Goal: Transaction & Acquisition: Obtain resource

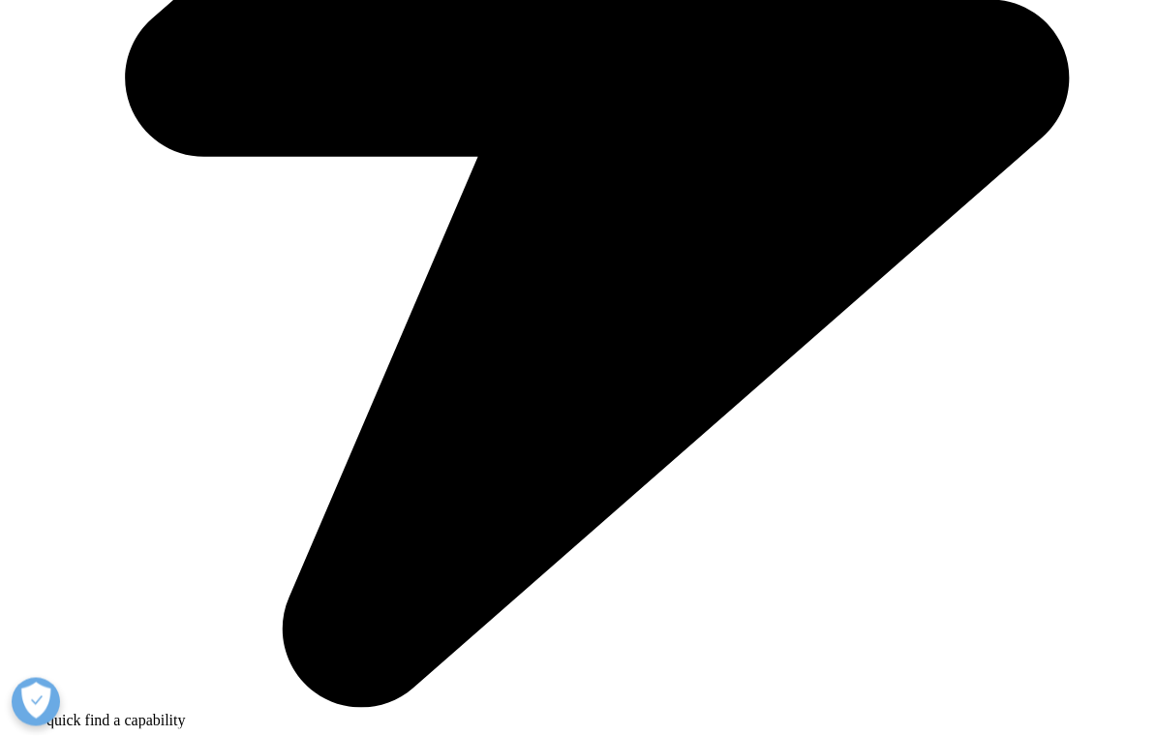
scroll to position [1066, 0]
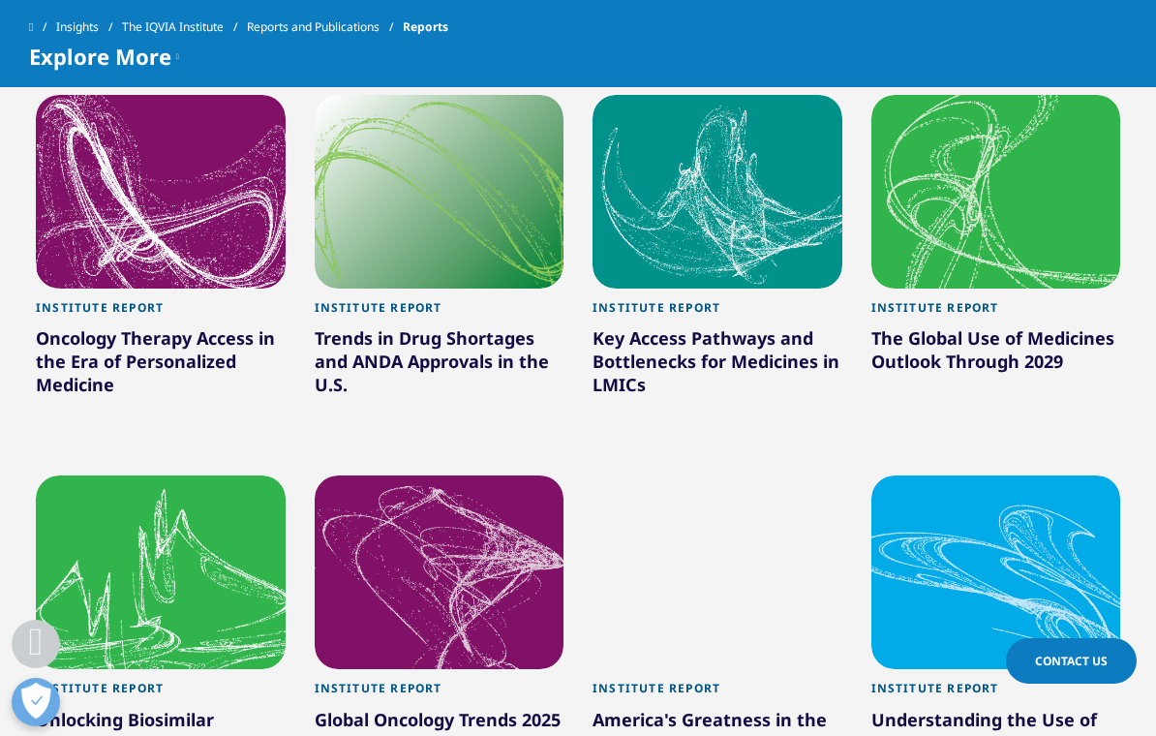
click at [929, 349] on div "The Global Use of Medicines Outlook Through 2029" at bounding box center [996, 353] width 250 height 54
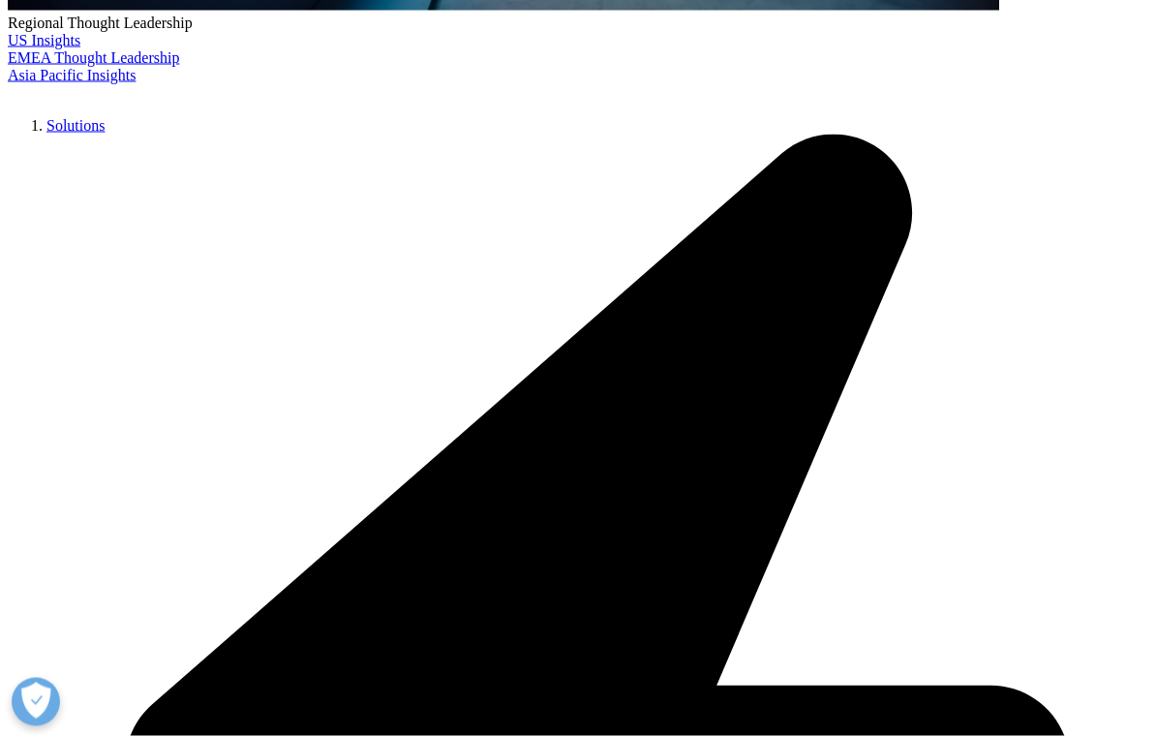
scroll to position [906, 0]
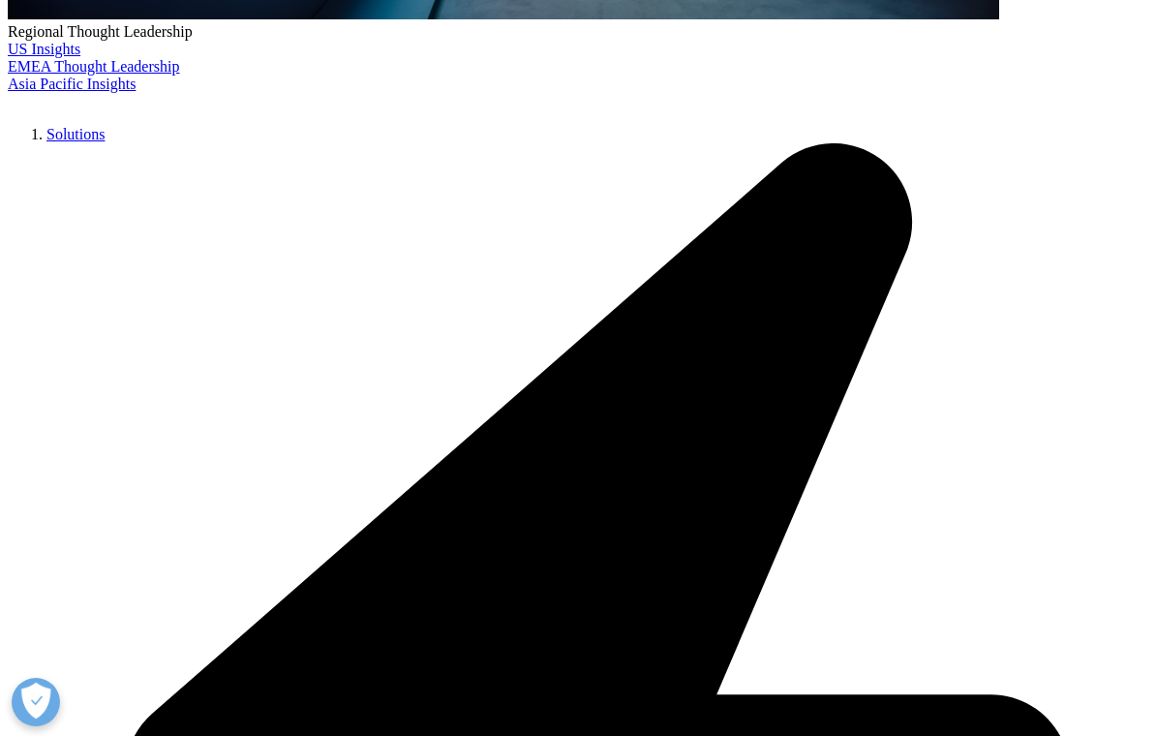
type input "A"
type input "Maria"
type input "d"
type input "Devoto"
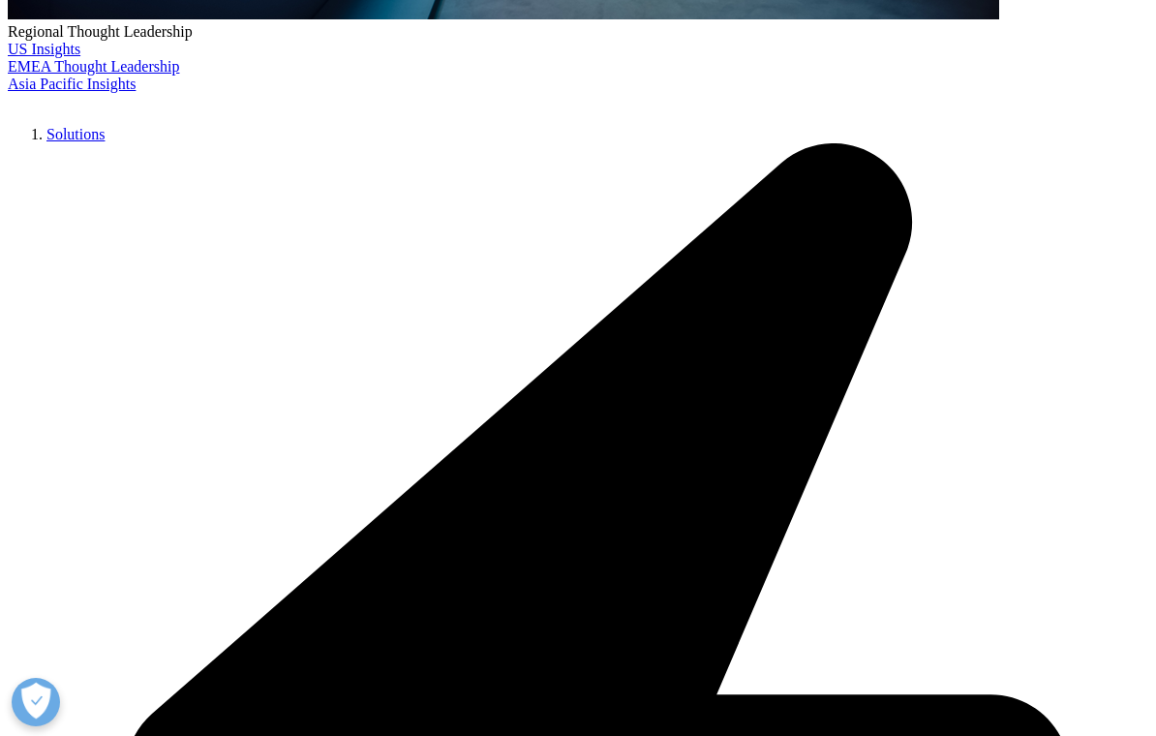
type input "devidevoto@gmail.com"
type input "D"
type input "Director"
type input "IQVIA"
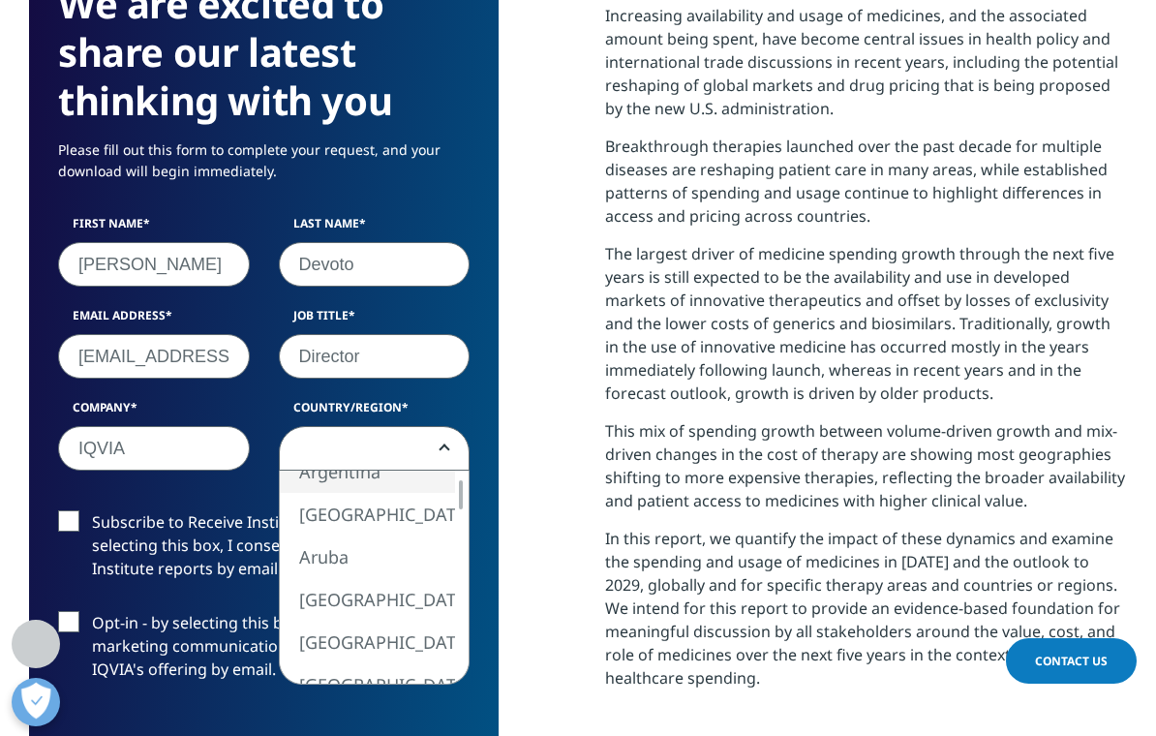
select select "Argentina"
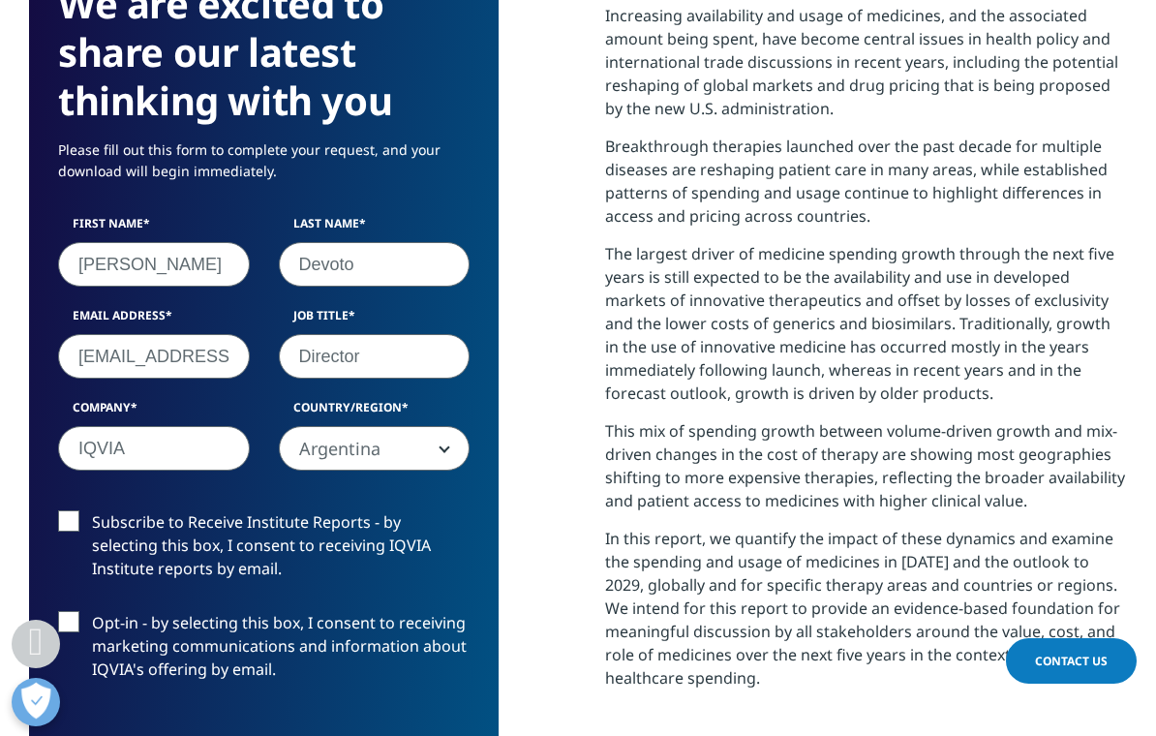
click at [238, 525] on label "Subscribe to Receive Institute Reports - by selecting this box, I consent to re…" at bounding box center [263, 550] width 411 height 80
click at [92, 510] on input "Subscribe to Receive Institute Reports - by selecting this box, I consent to re…" at bounding box center [92, 510] width 0 height 0
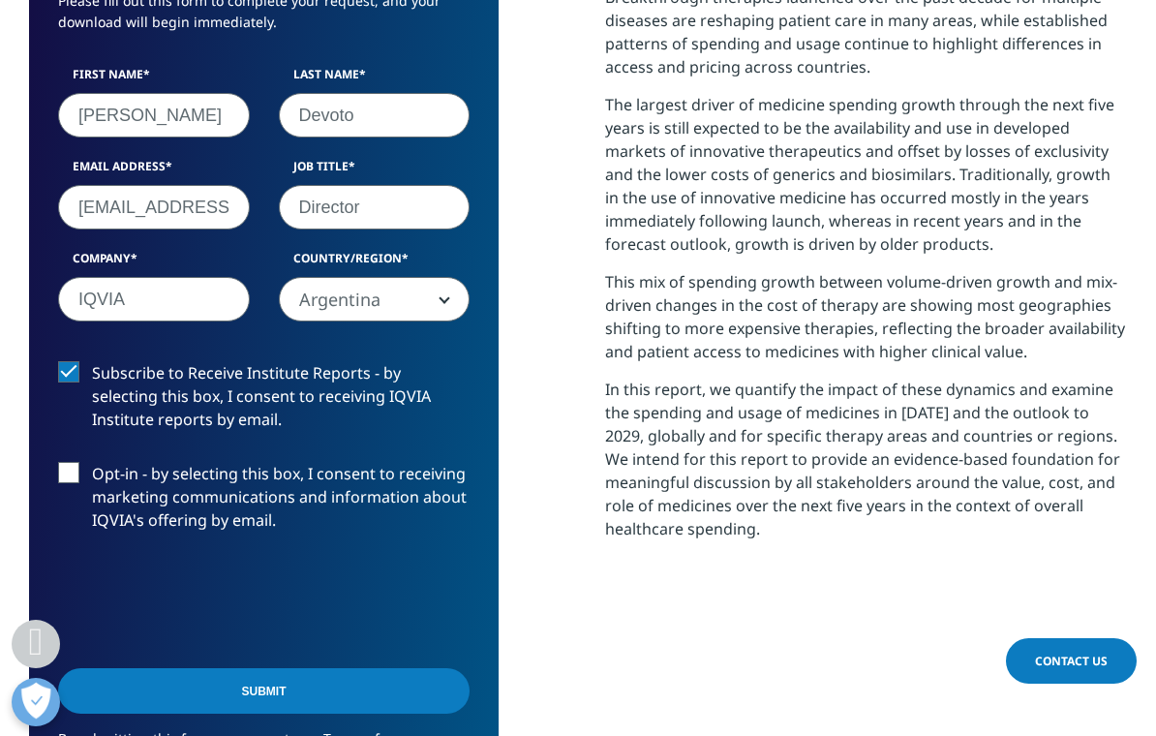
scroll to position [1057, 0]
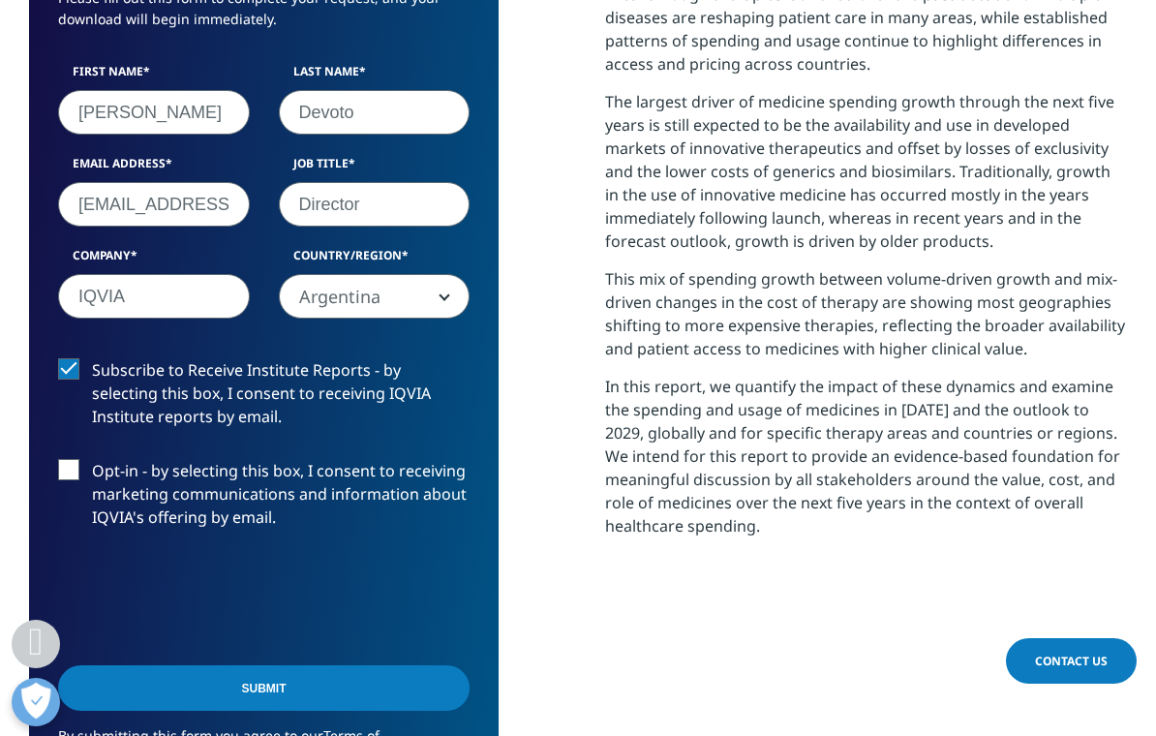
click at [314, 698] on input "Submit" at bounding box center [263, 688] width 411 height 46
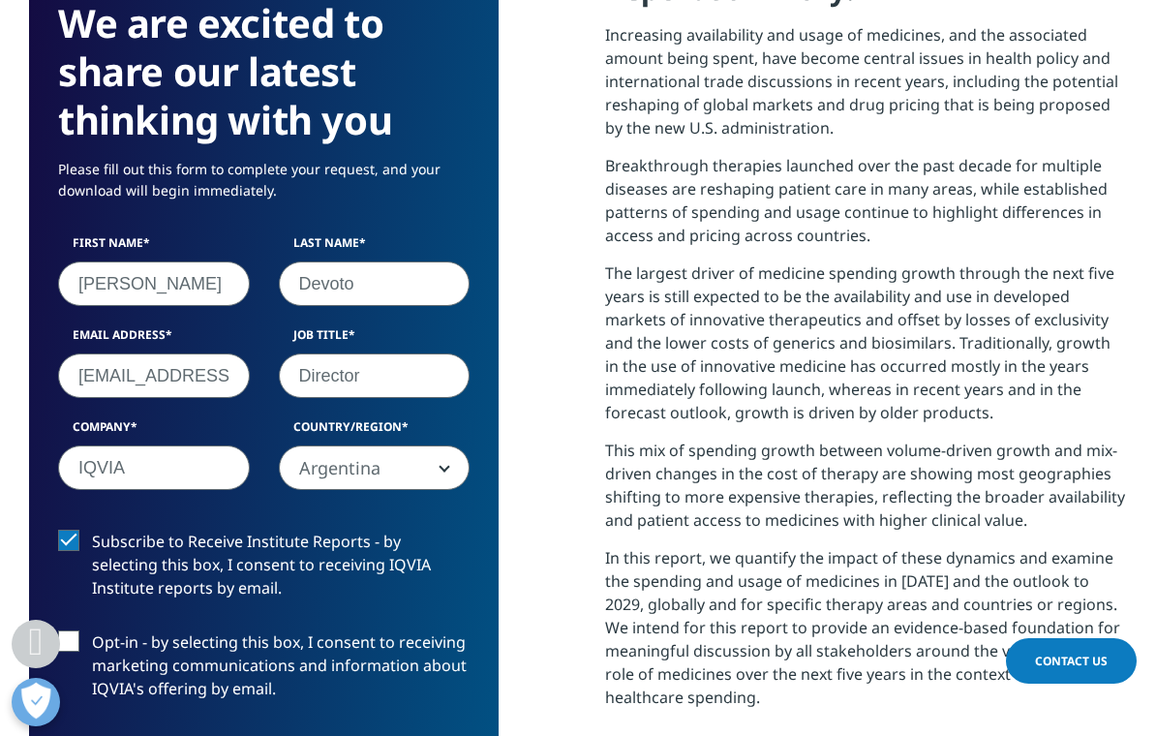
scroll to position [802, 1098]
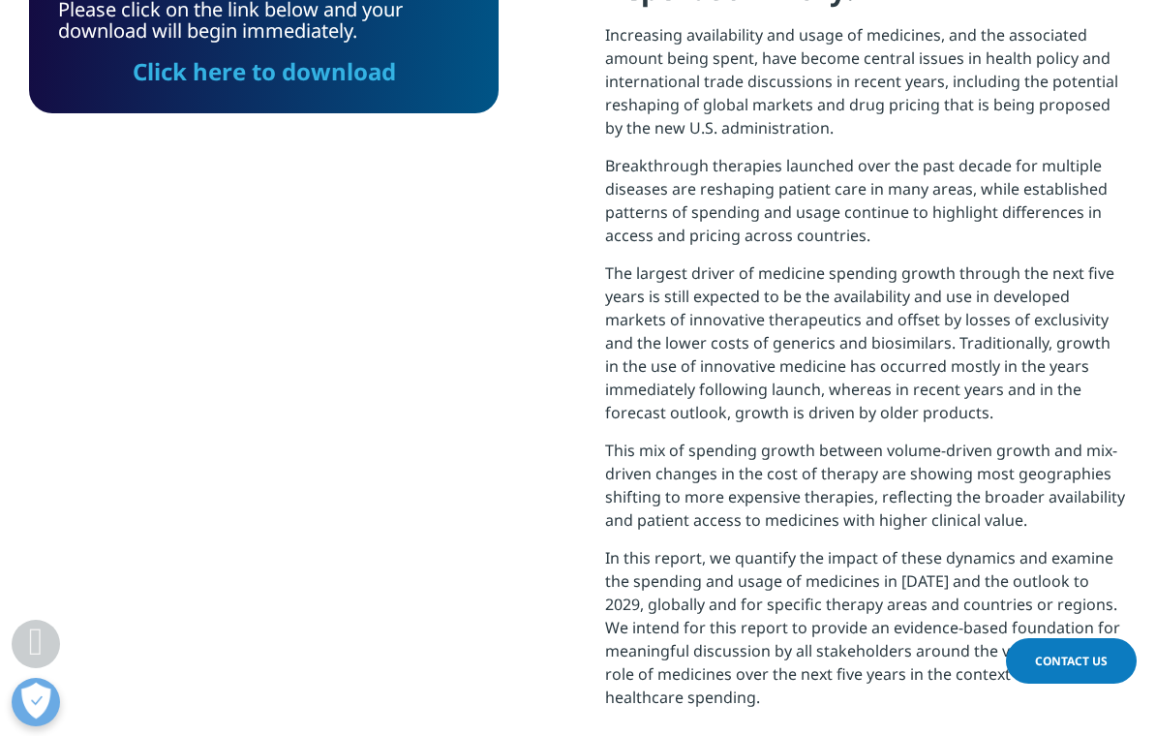
click at [236, 87] on link "Click here to download" at bounding box center [264, 71] width 263 height 32
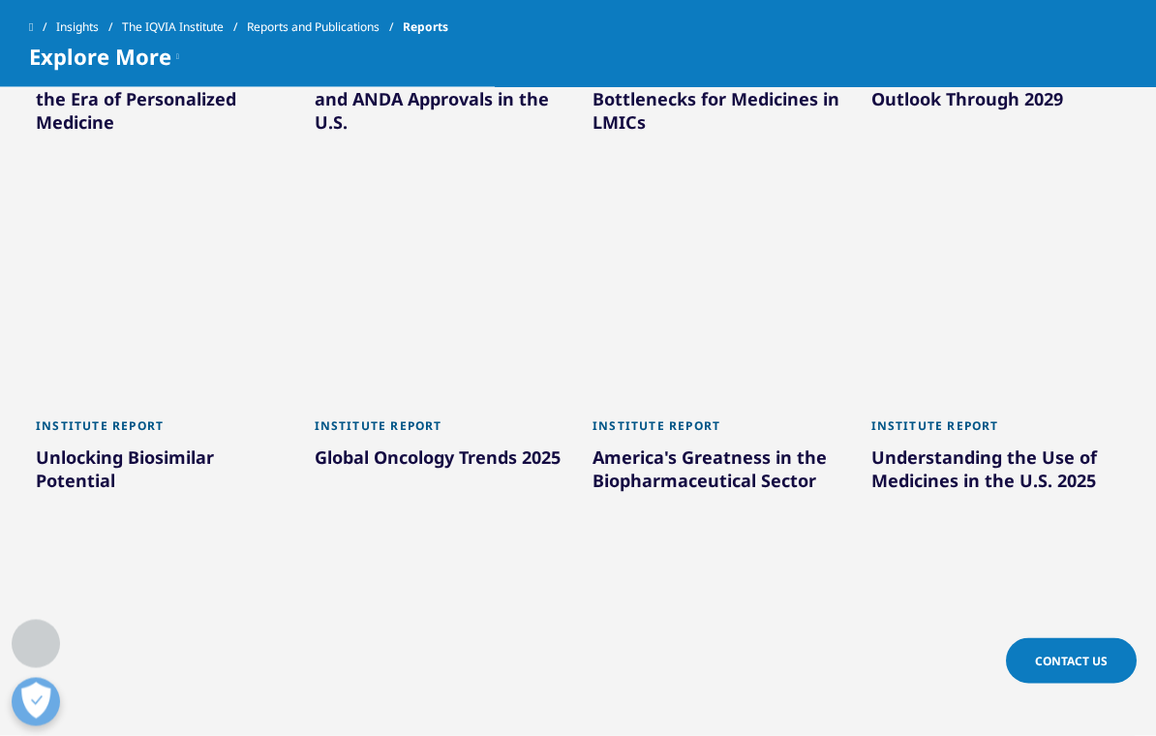
scroll to position [1329, 0]
click at [386, 468] on div "Global Oncology Trends 2025" at bounding box center [440, 459] width 250 height 31
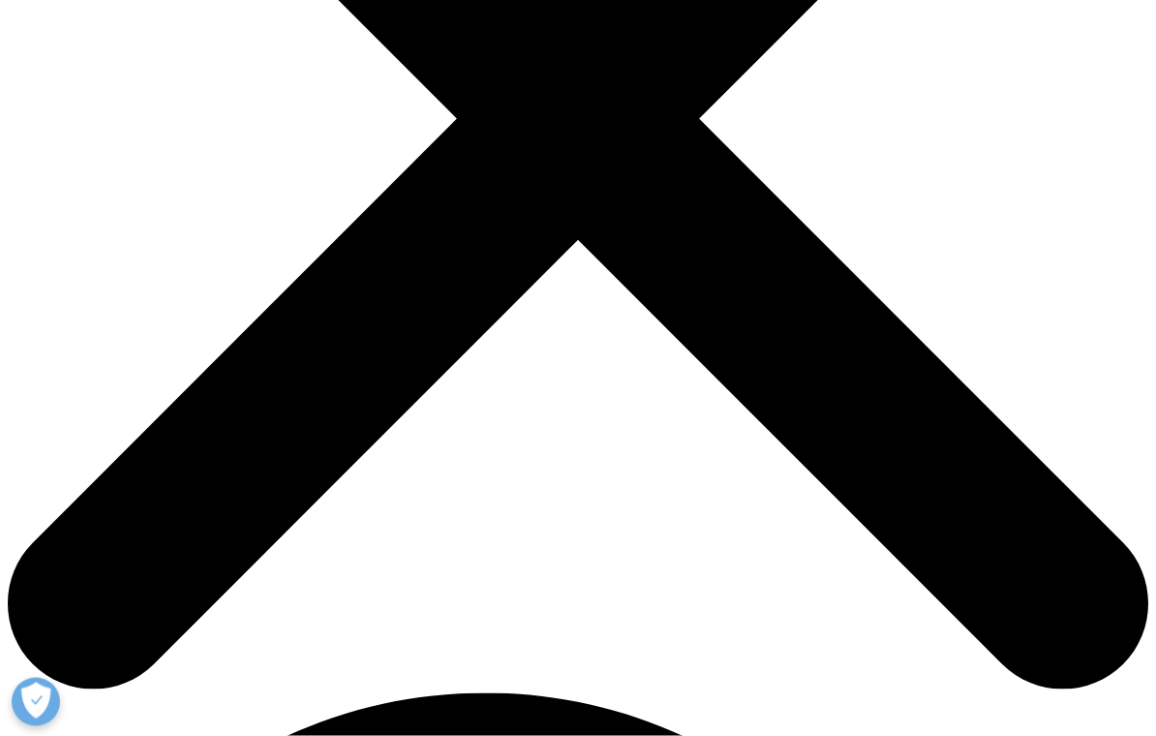
scroll to position [502, 0]
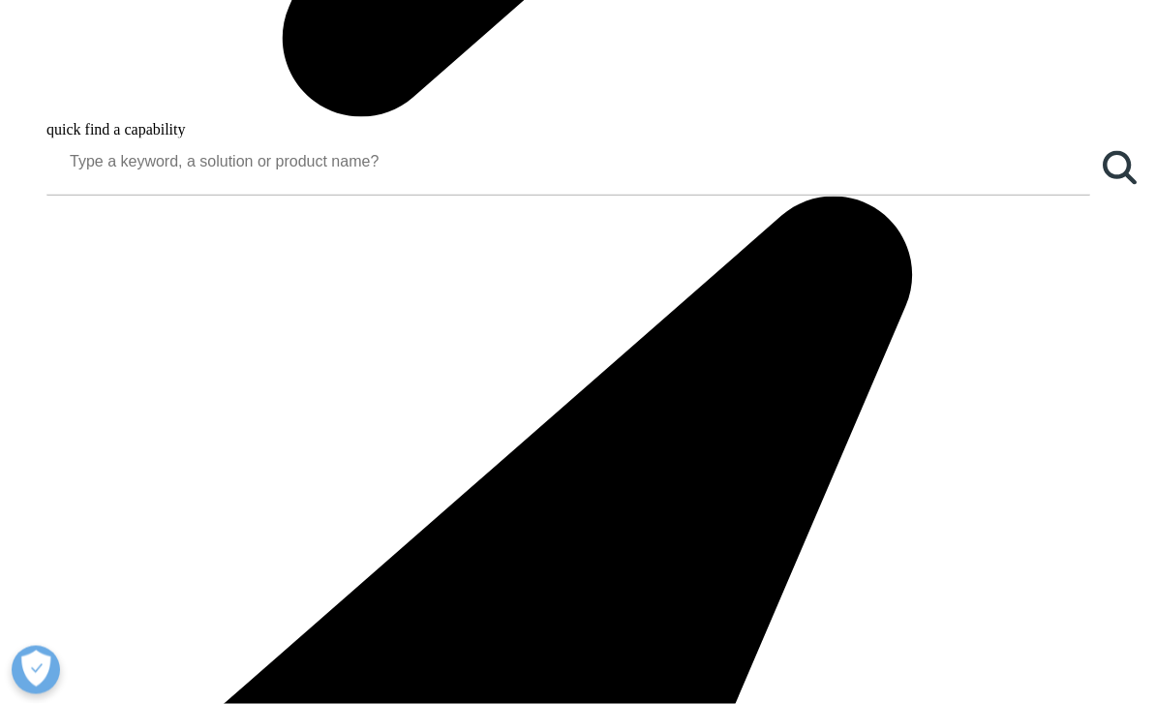
scroll to position [1661, 0]
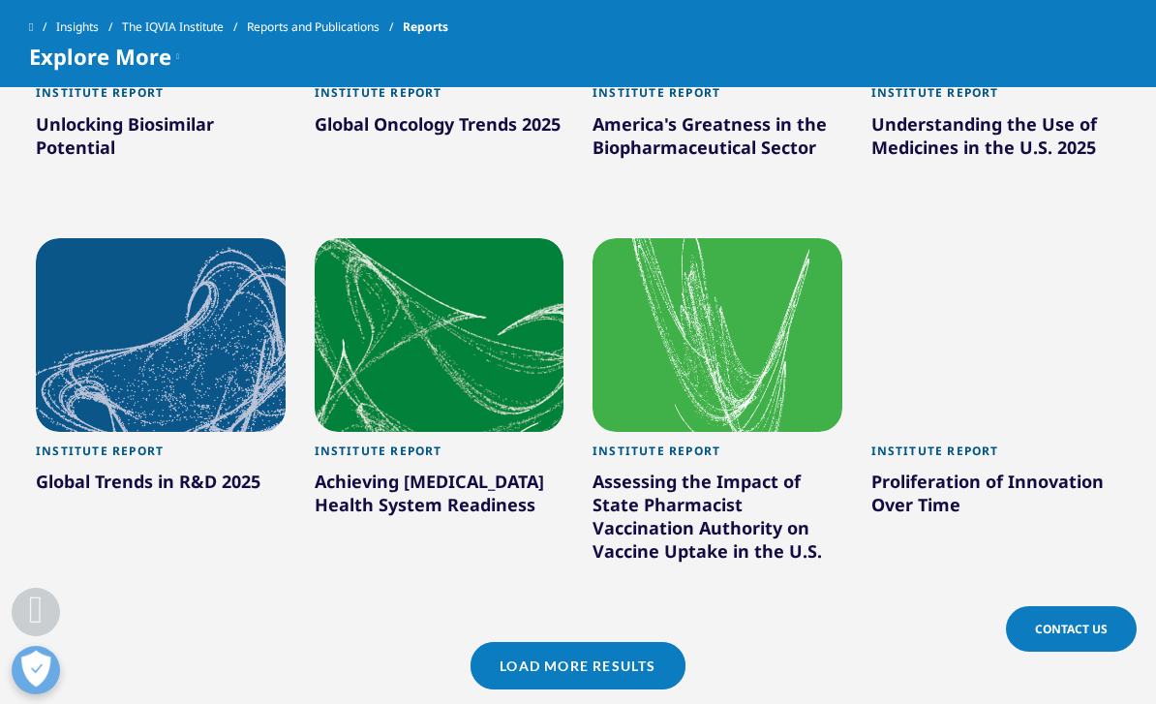
click at [216, 479] on div "Global Trends in R&D 2025" at bounding box center [161, 485] width 250 height 31
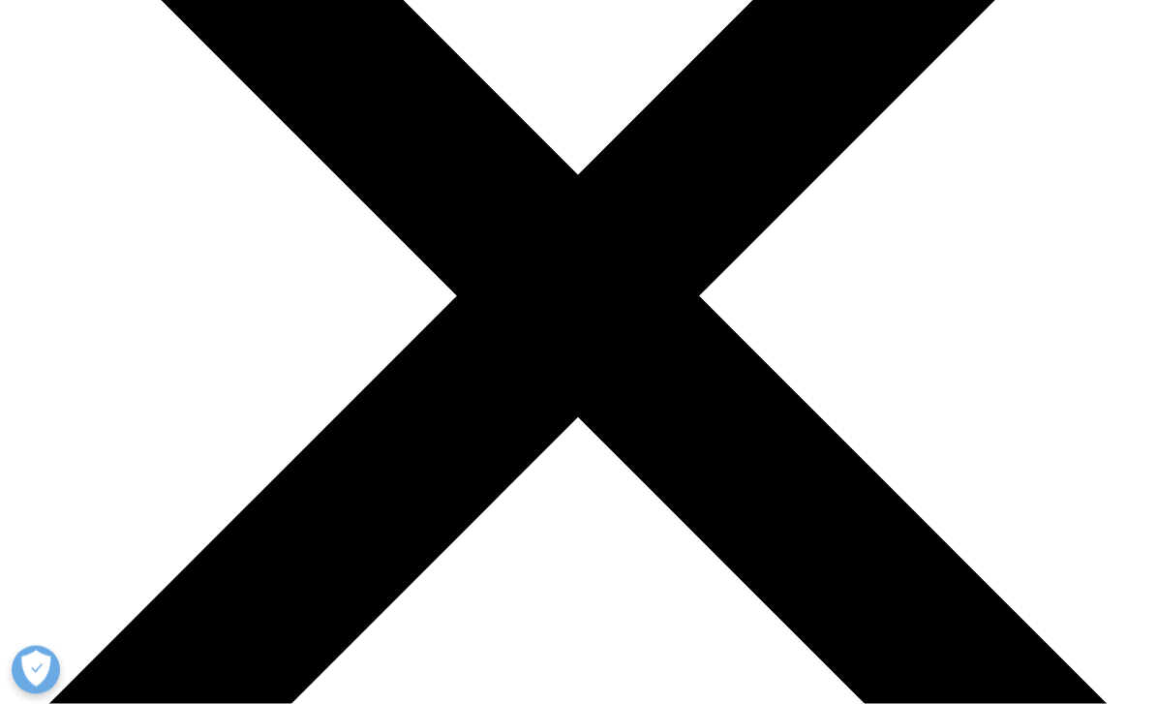
scroll to position [303, 0]
